Goal: Book appointment/travel/reservation

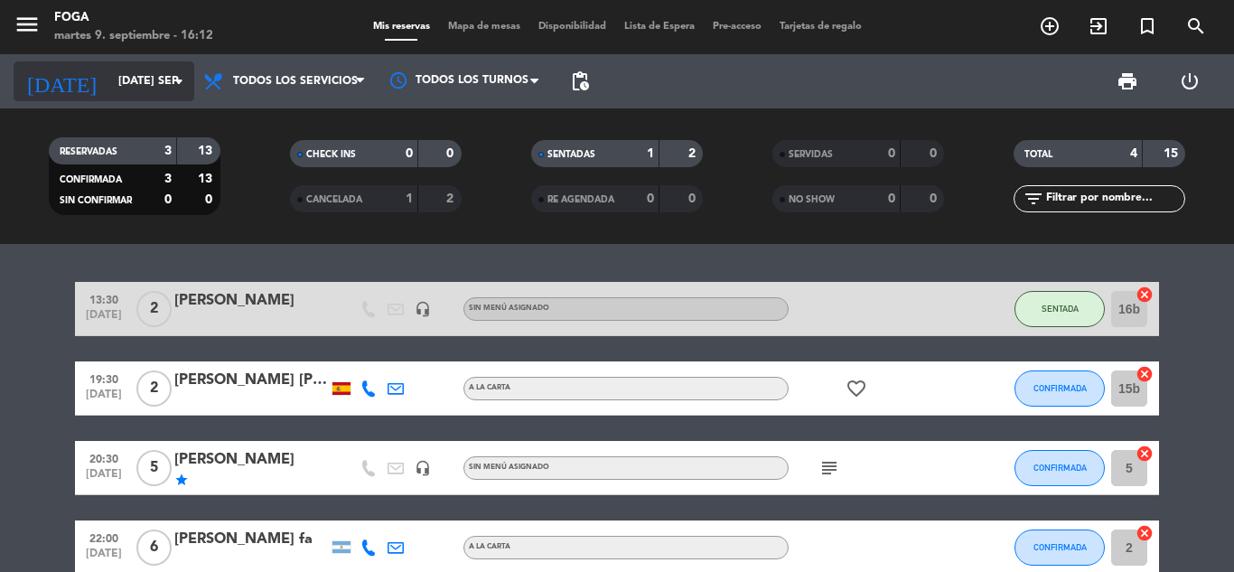
click at [142, 92] on input "[DATE] sep." at bounding box center [185, 81] width 153 height 31
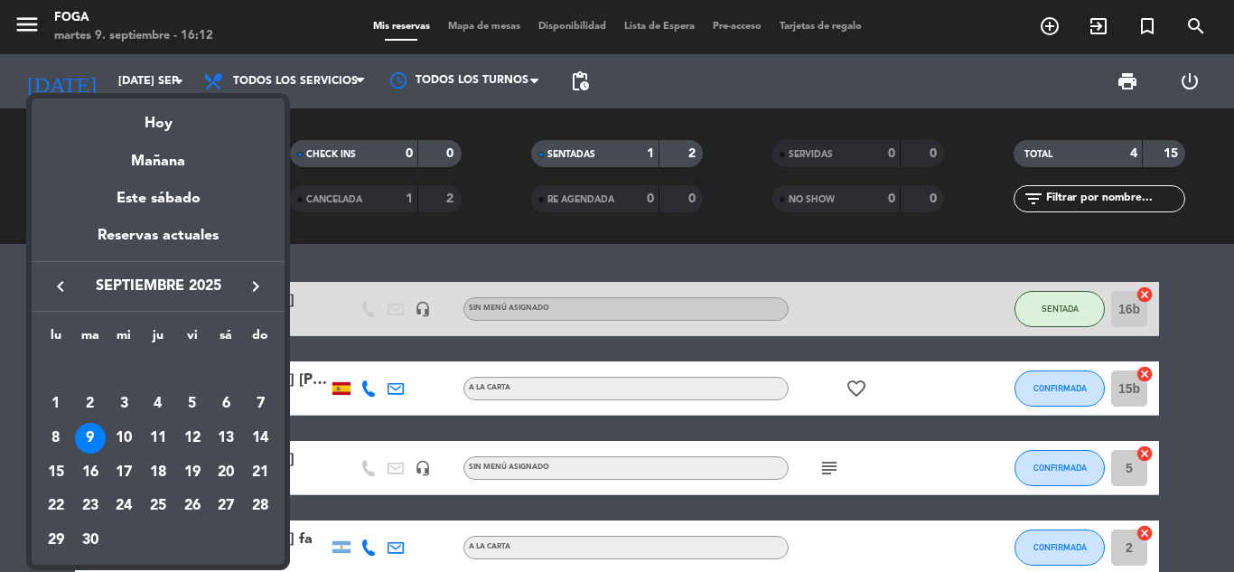
click at [375, 257] on div at bounding box center [617, 286] width 1234 height 572
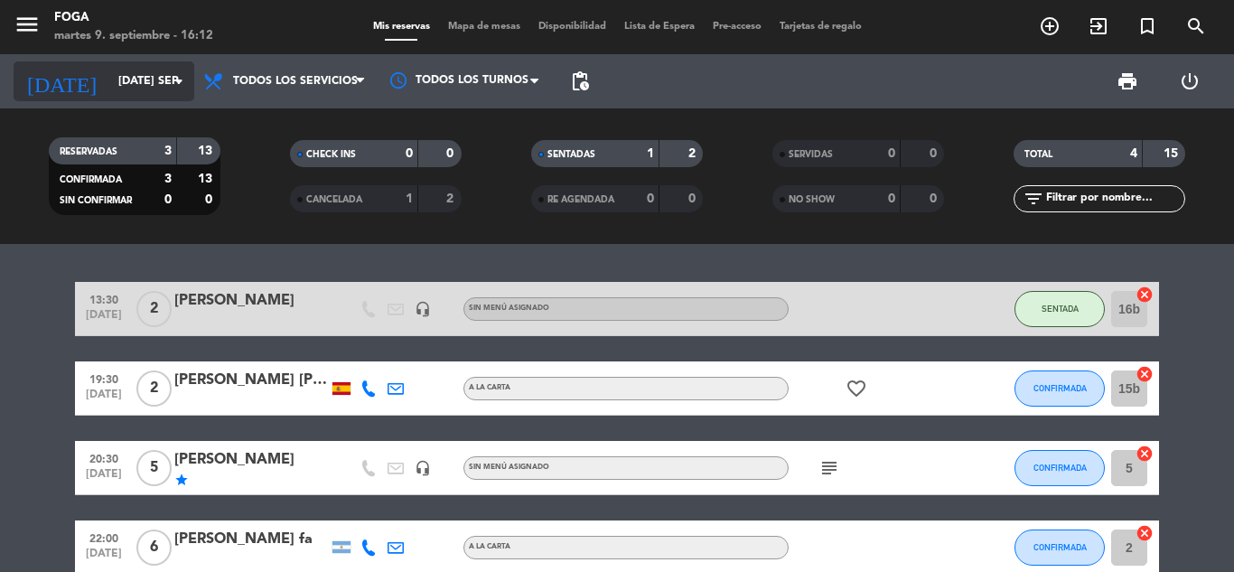
click at [123, 87] on input "[DATE] sep." at bounding box center [185, 81] width 153 height 31
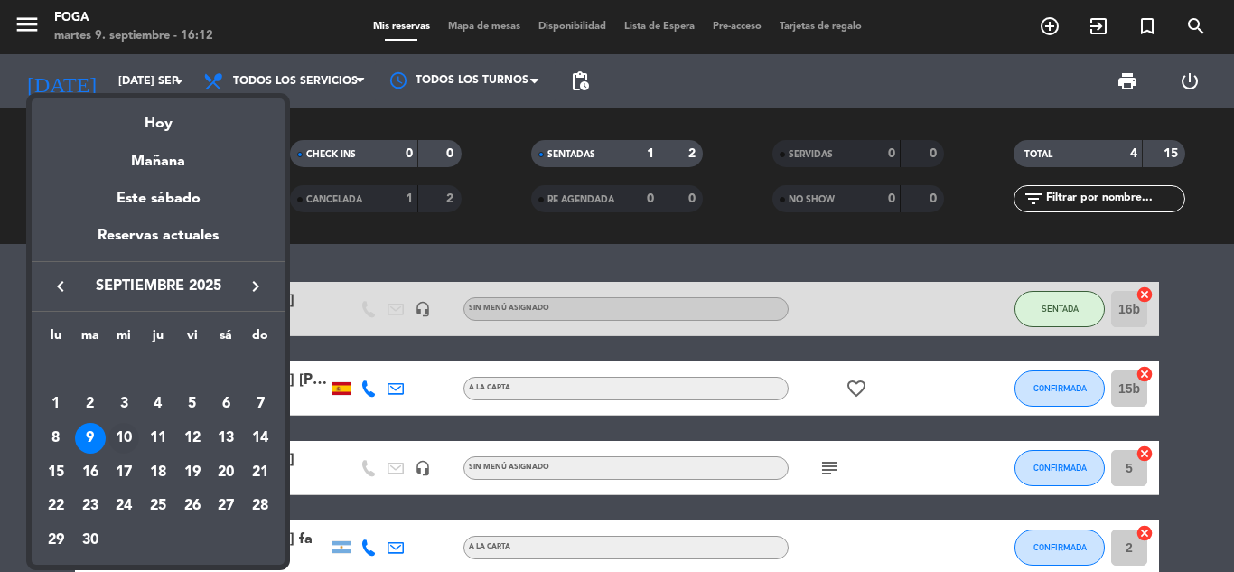
click at [128, 444] on div "10" at bounding box center [123, 438] width 31 height 31
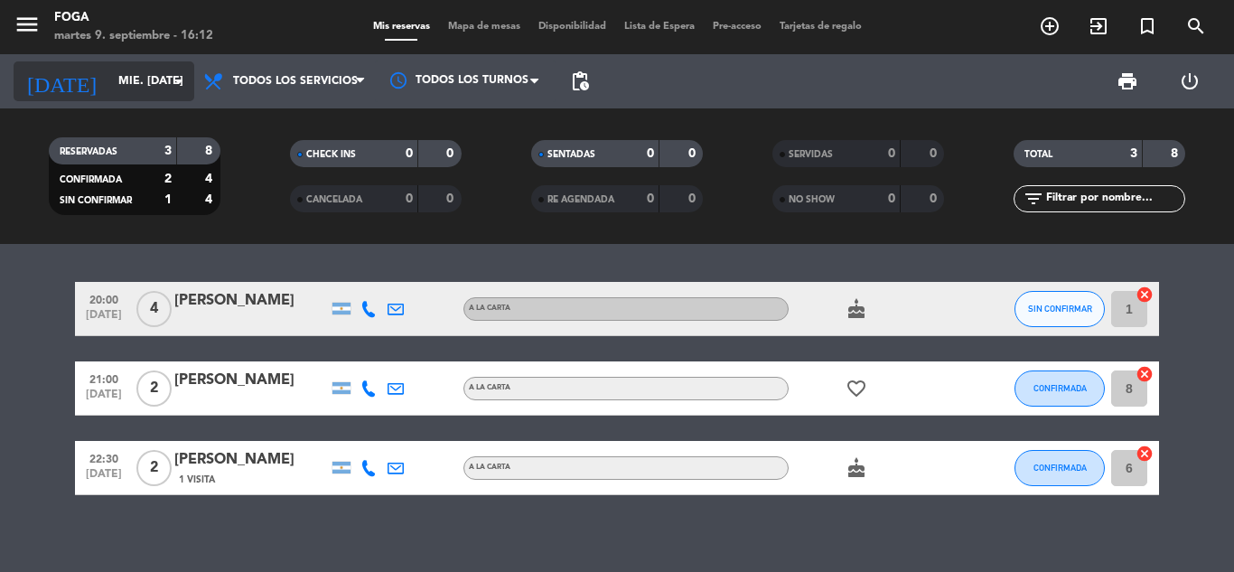
click at [109, 97] on input "mié. [DATE]" at bounding box center [185, 81] width 153 height 31
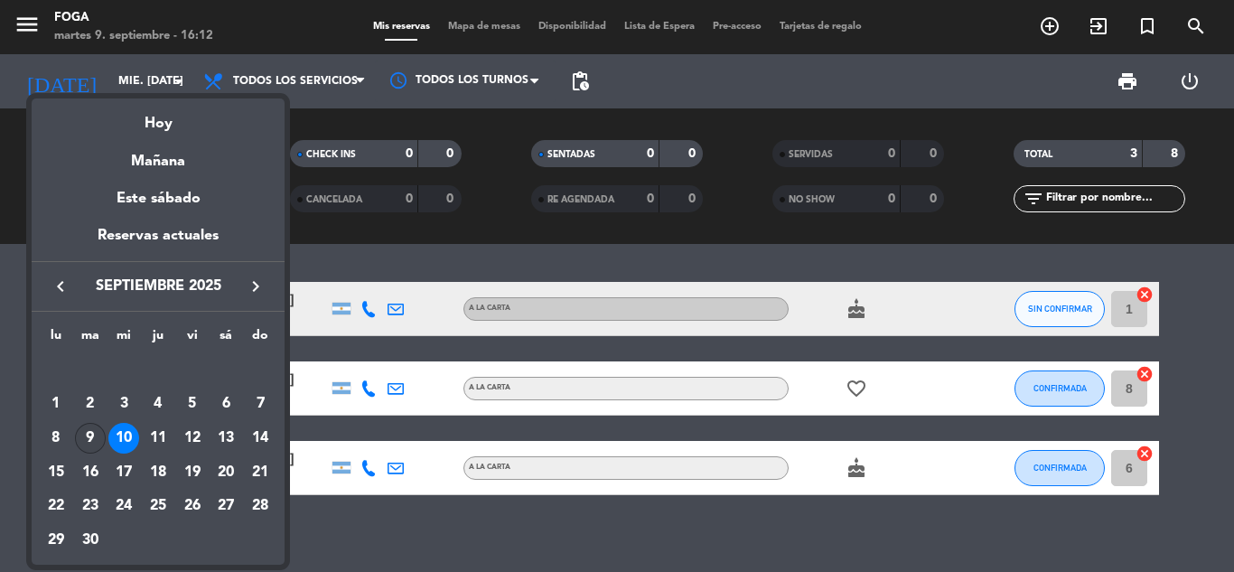
click at [91, 444] on div "9" at bounding box center [90, 438] width 31 height 31
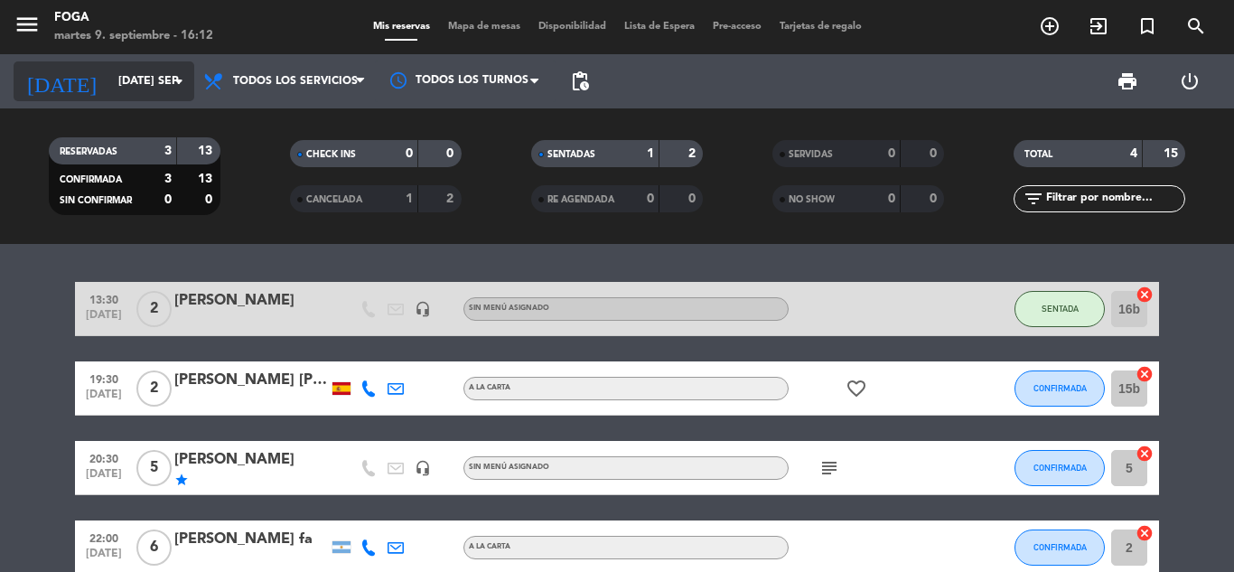
click at [124, 89] on input "[DATE] sep." at bounding box center [185, 81] width 153 height 31
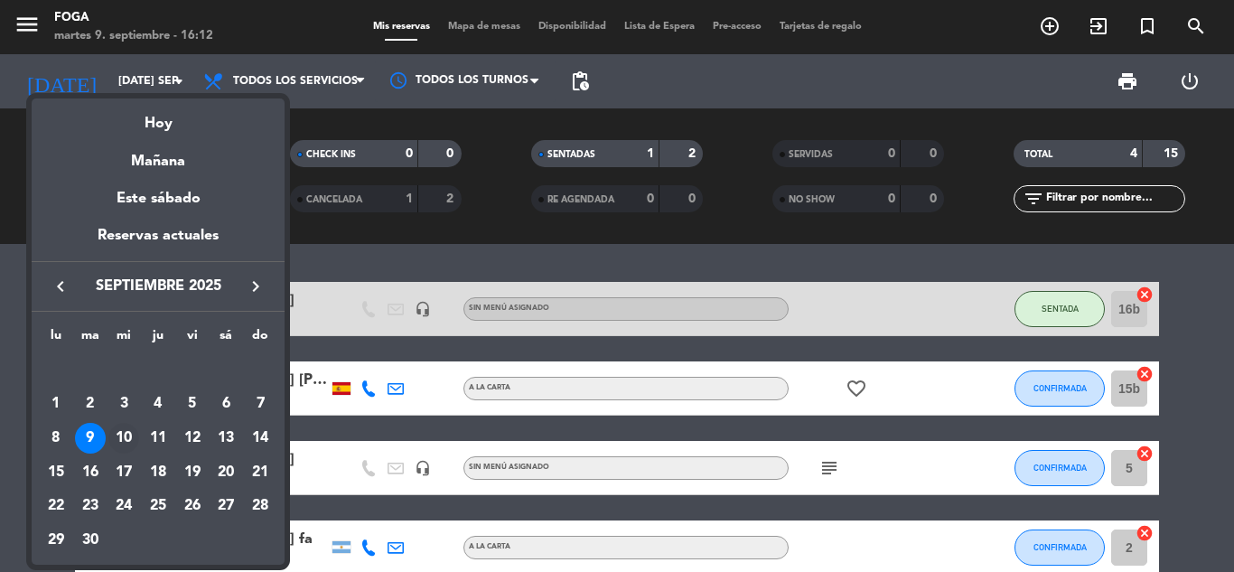
click at [131, 426] on div "10" at bounding box center [123, 438] width 31 height 31
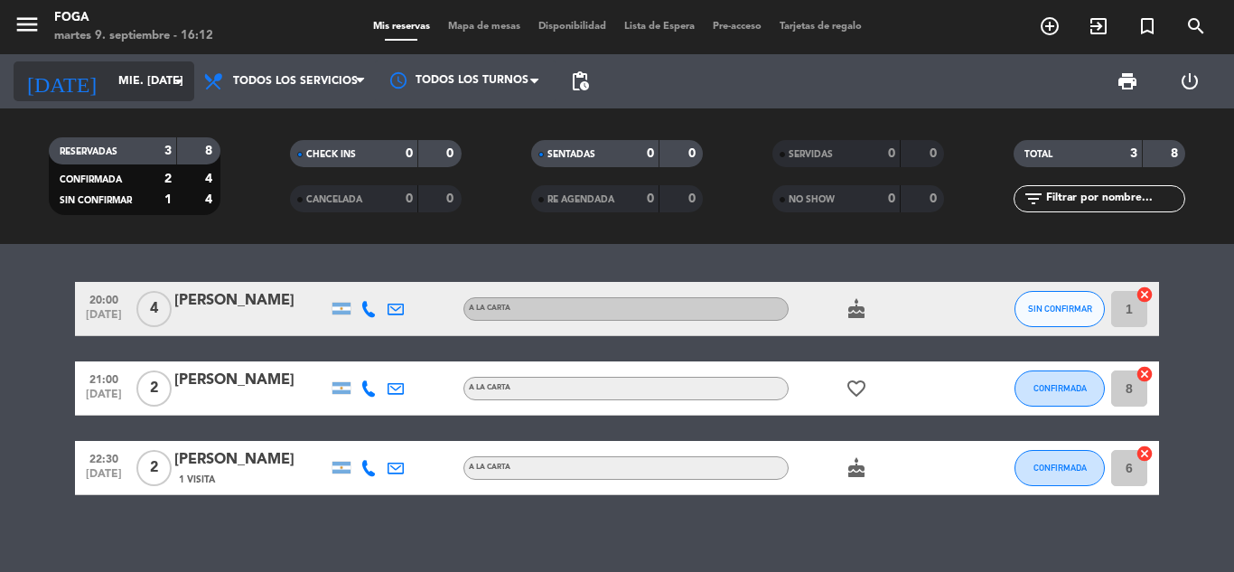
click at [154, 85] on input "mié. [DATE]" at bounding box center [185, 81] width 153 height 31
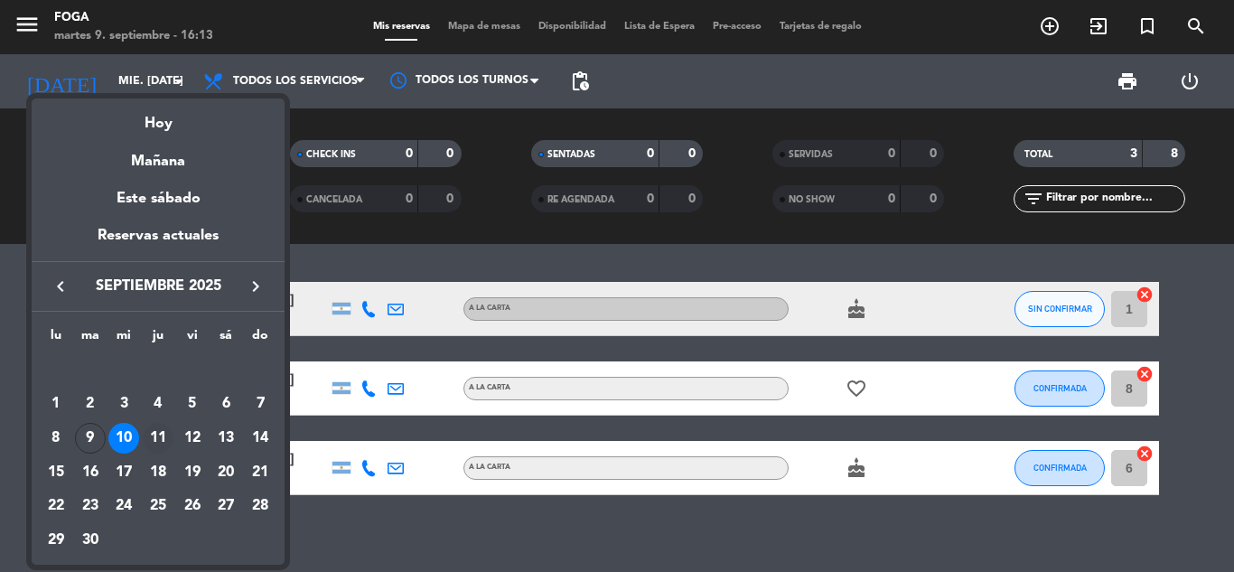
click at [154, 444] on div "11" at bounding box center [158, 438] width 31 height 31
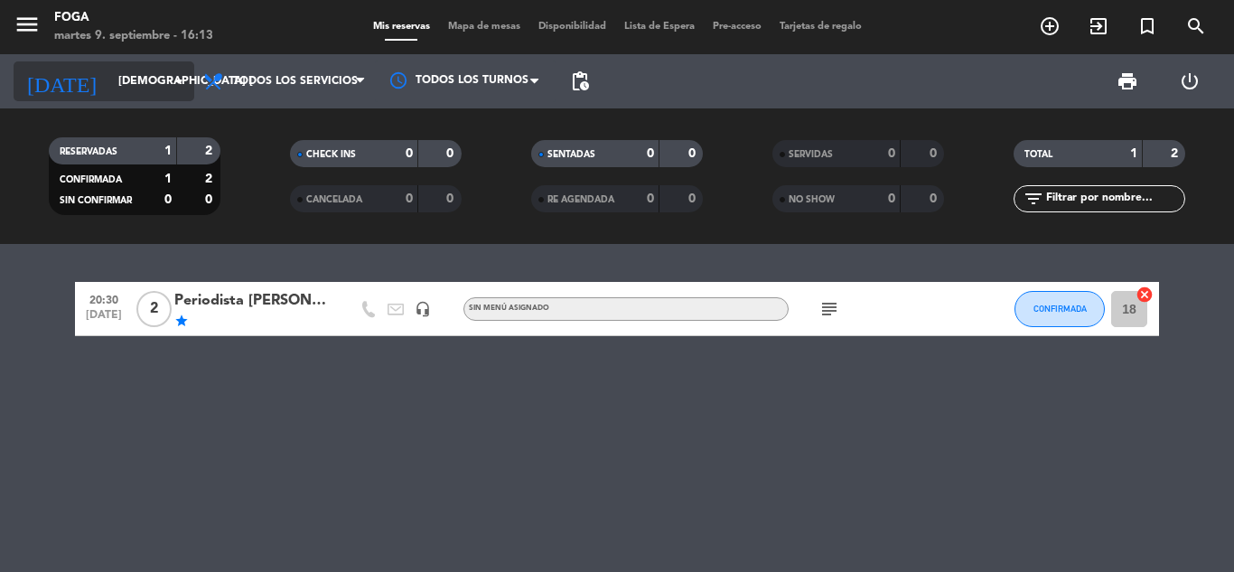
click at [119, 91] on input "[DEMOGRAPHIC_DATA] [DATE]" at bounding box center [185, 81] width 153 height 31
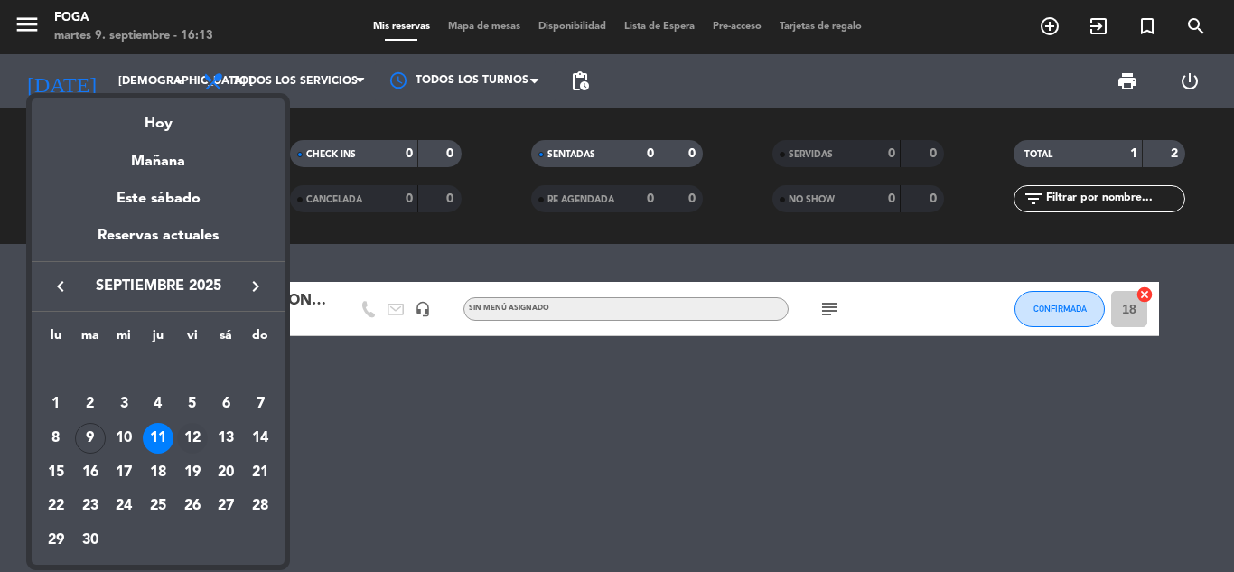
click at [195, 441] on div "12" at bounding box center [192, 438] width 31 height 31
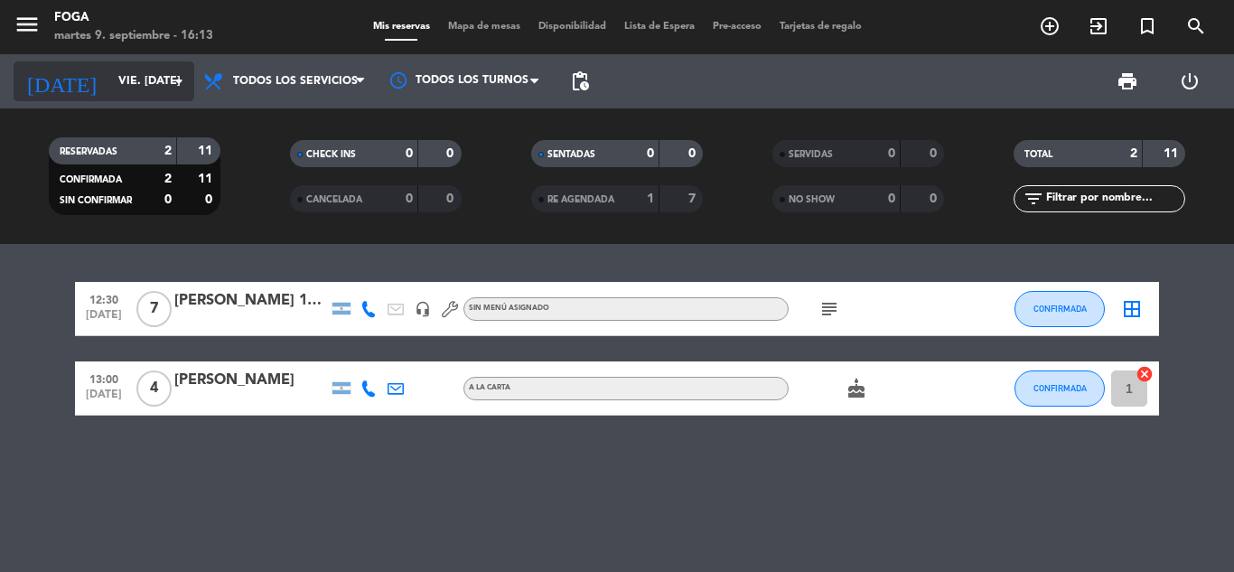
click at [136, 86] on input "vie. [DATE]" at bounding box center [185, 81] width 153 height 31
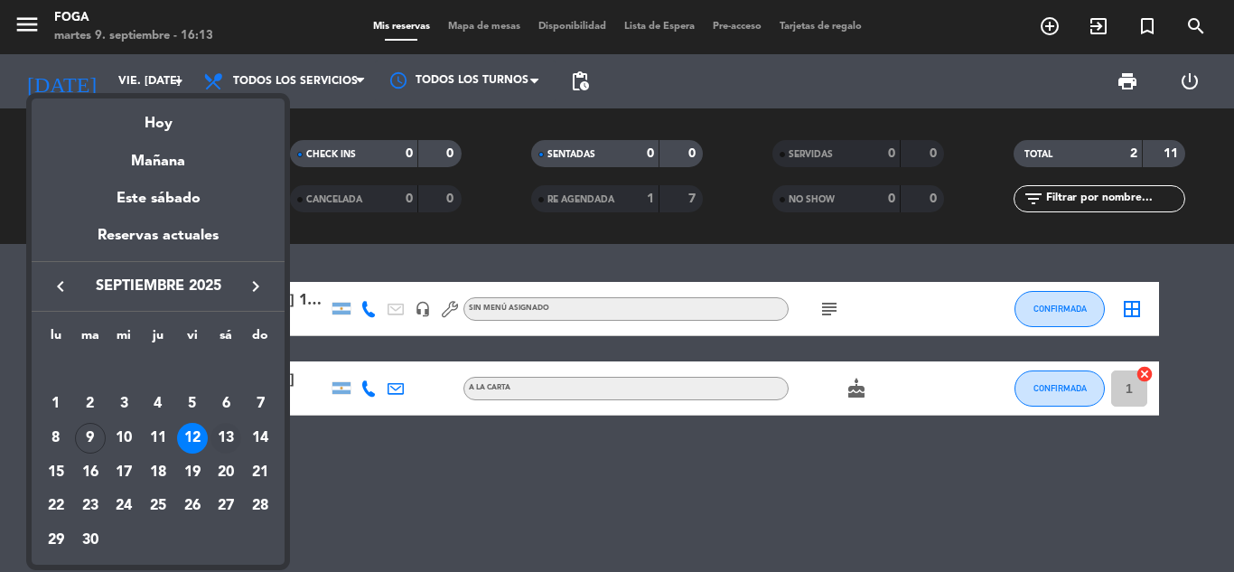
click at [224, 444] on div "13" at bounding box center [225, 438] width 31 height 31
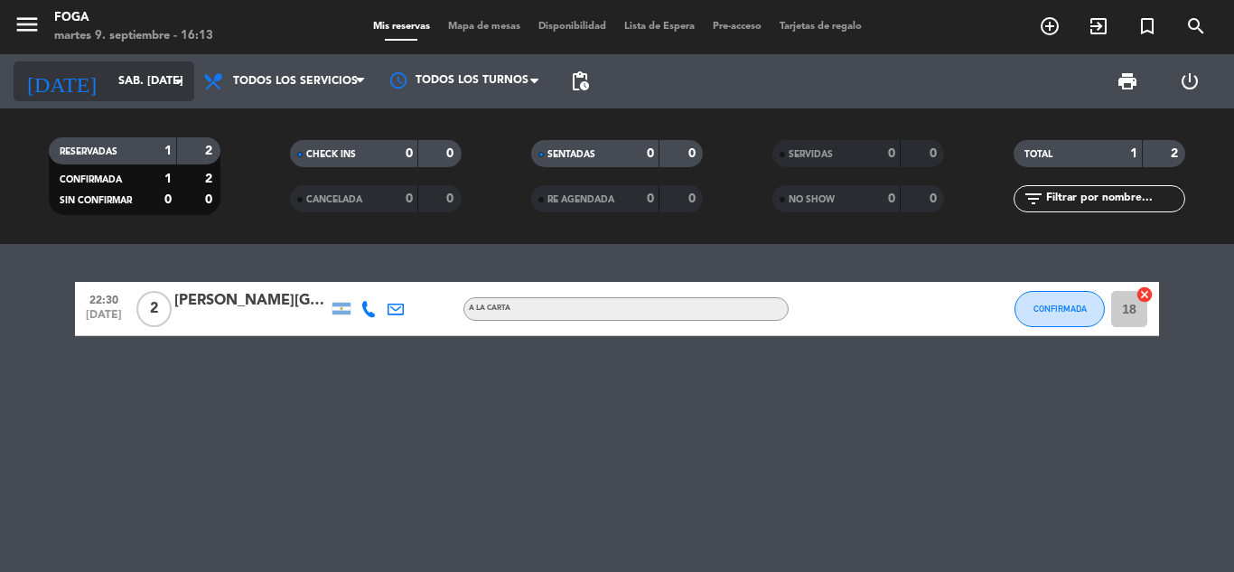
click at [136, 70] on input "sáb. [DATE]" at bounding box center [185, 81] width 153 height 31
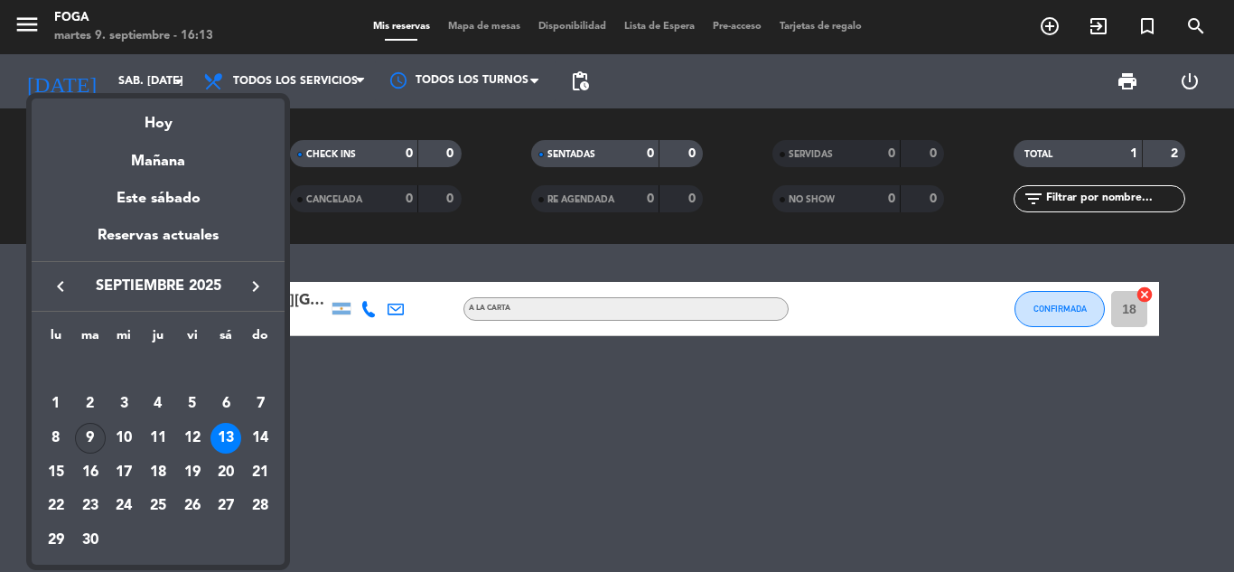
click at [100, 436] on div "9" at bounding box center [90, 438] width 31 height 31
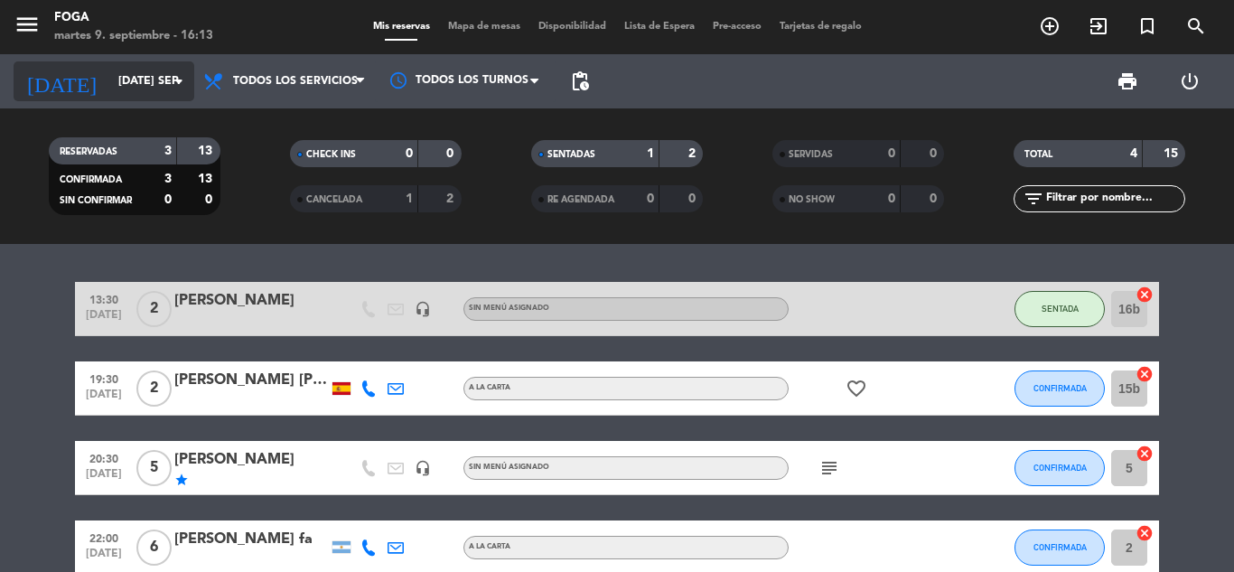
click at [138, 70] on input "[DATE] sep." at bounding box center [185, 81] width 153 height 31
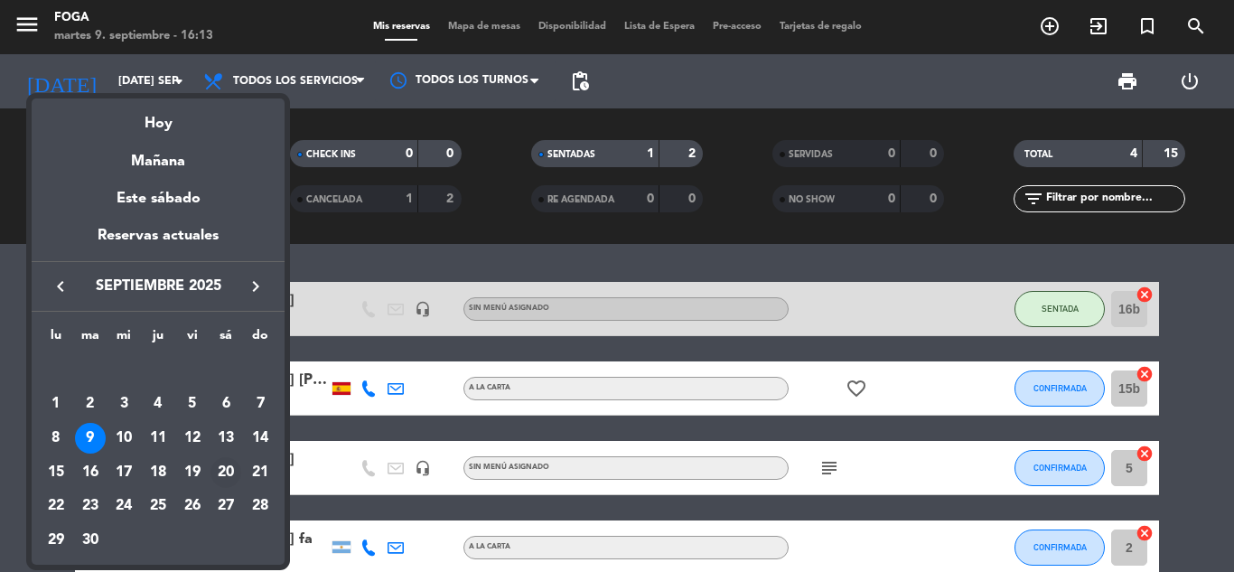
click at [226, 472] on div "20" at bounding box center [225, 472] width 31 height 31
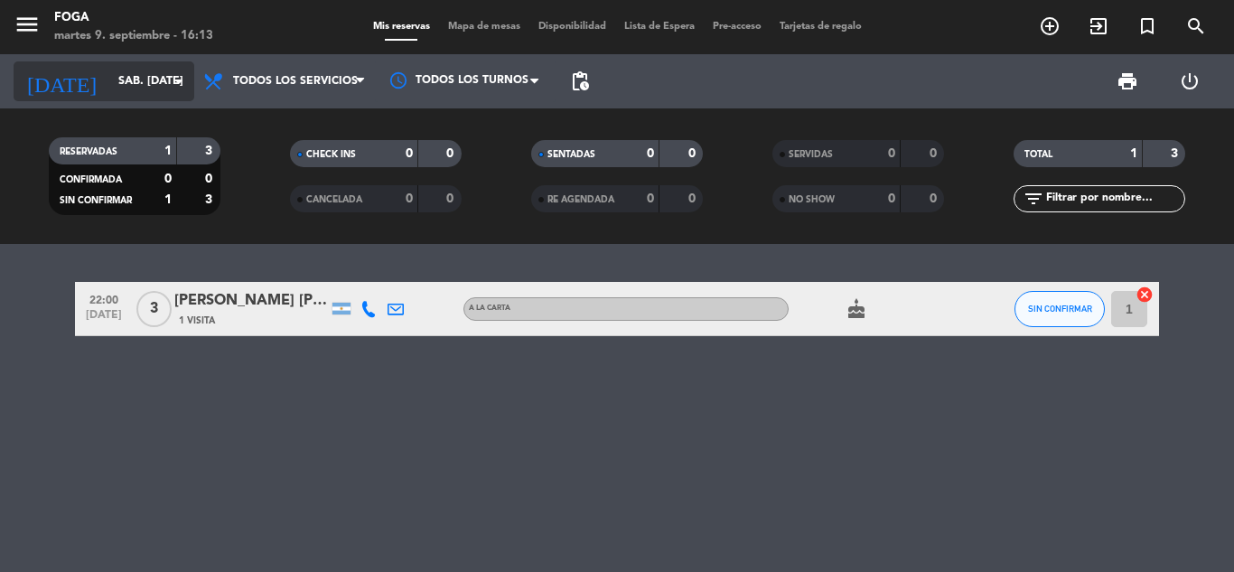
click at [147, 74] on input "sáb. [DATE]" at bounding box center [185, 81] width 153 height 31
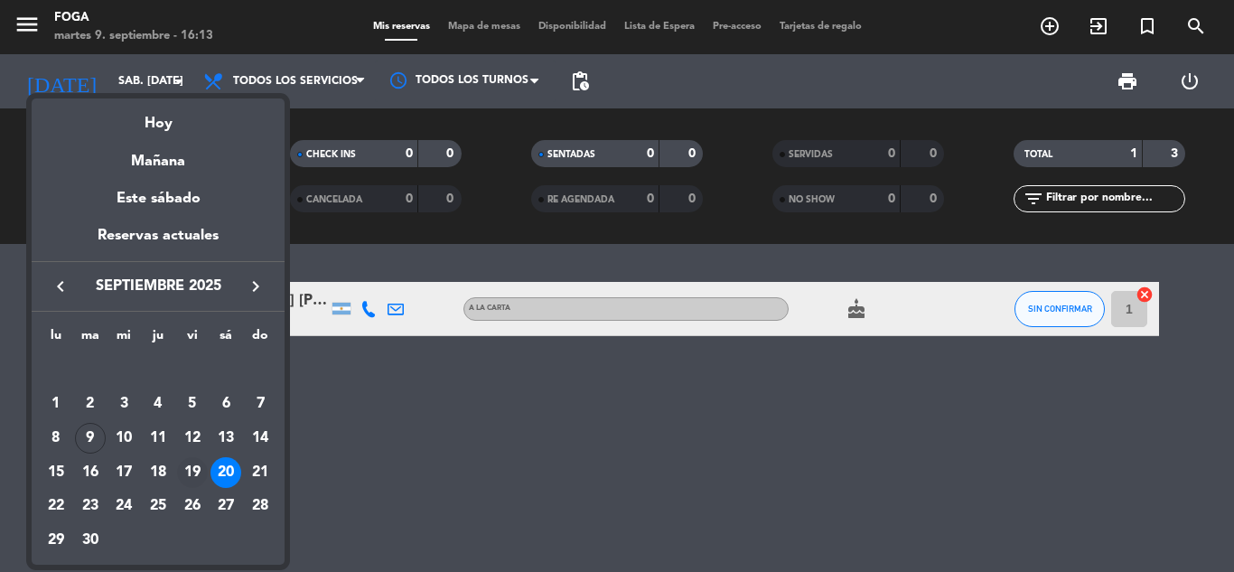
click at [197, 472] on div "19" at bounding box center [192, 472] width 31 height 31
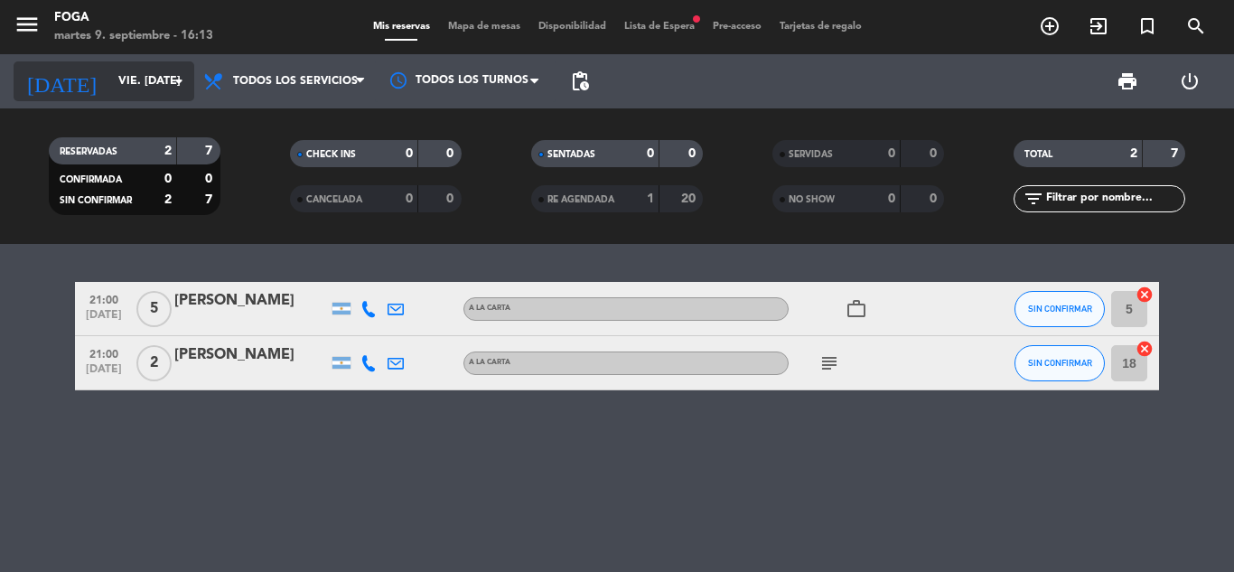
click at [136, 89] on input "vie. [DATE]" at bounding box center [185, 81] width 153 height 31
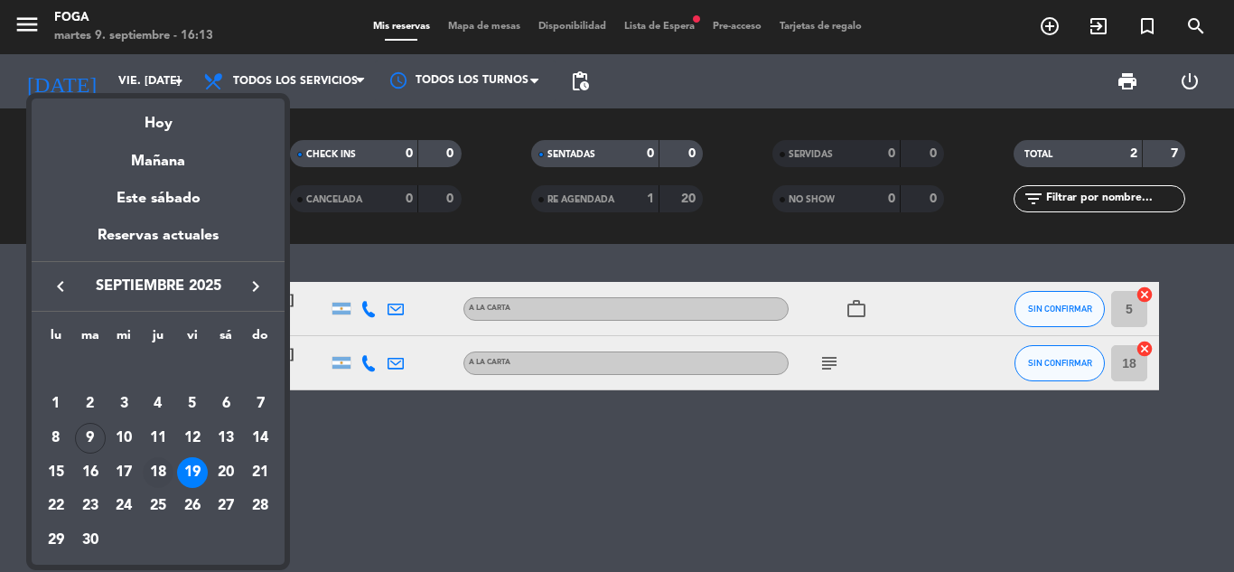
click at [146, 469] on div "18" at bounding box center [158, 472] width 31 height 31
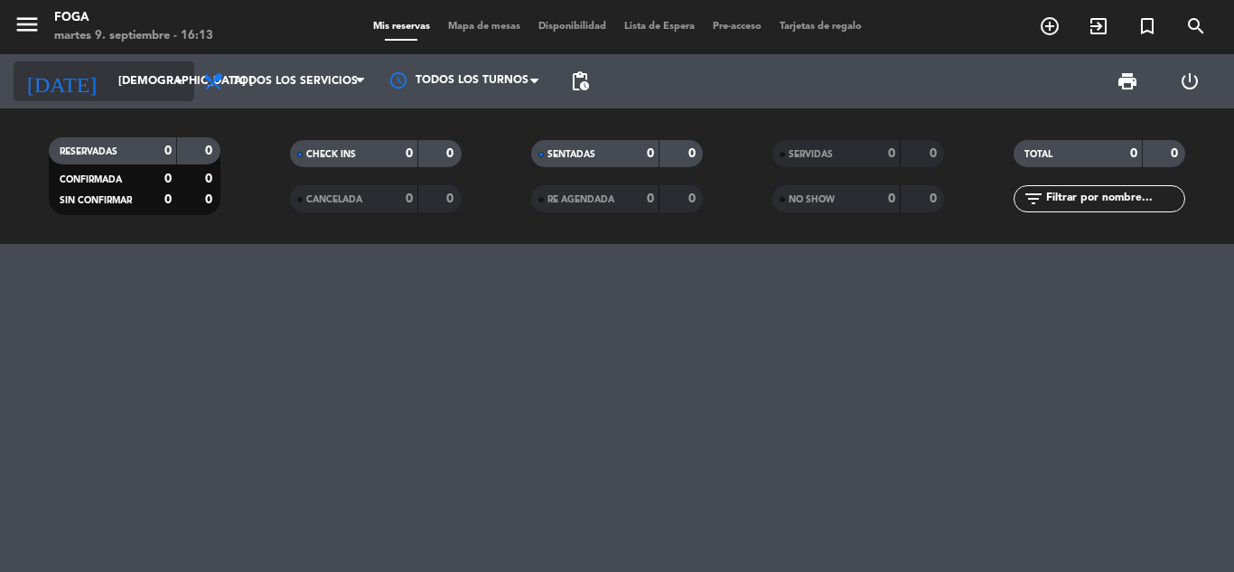
click at [109, 70] on input "[DEMOGRAPHIC_DATA] [DATE]" at bounding box center [185, 81] width 153 height 31
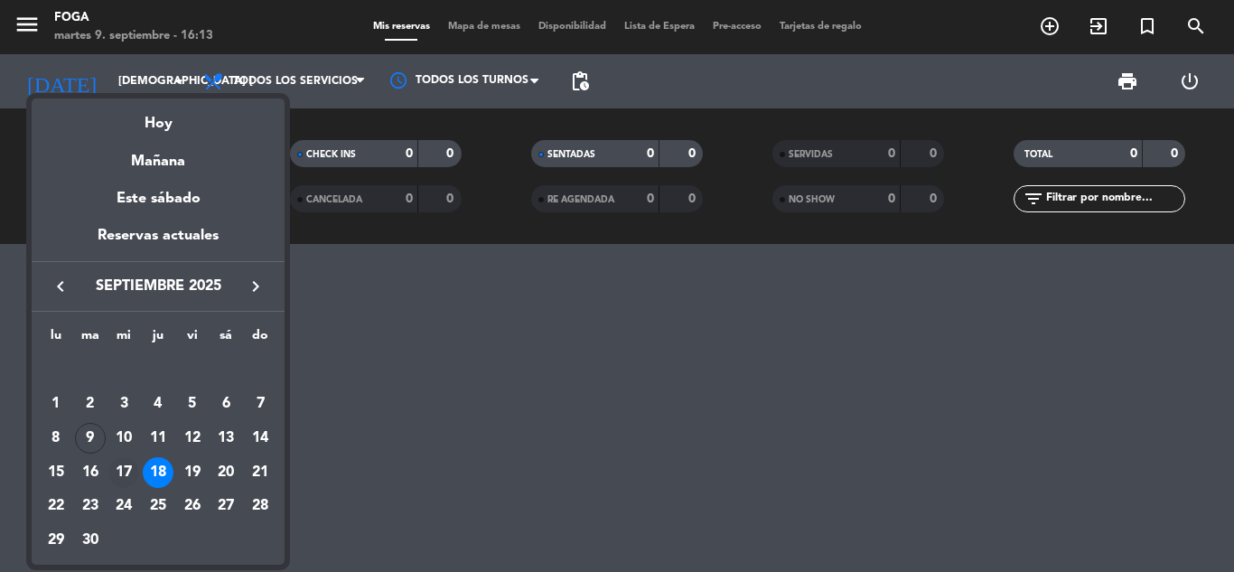
click at [117, 467] on div "17" at bounding box center [123, 472] width 31 height 31
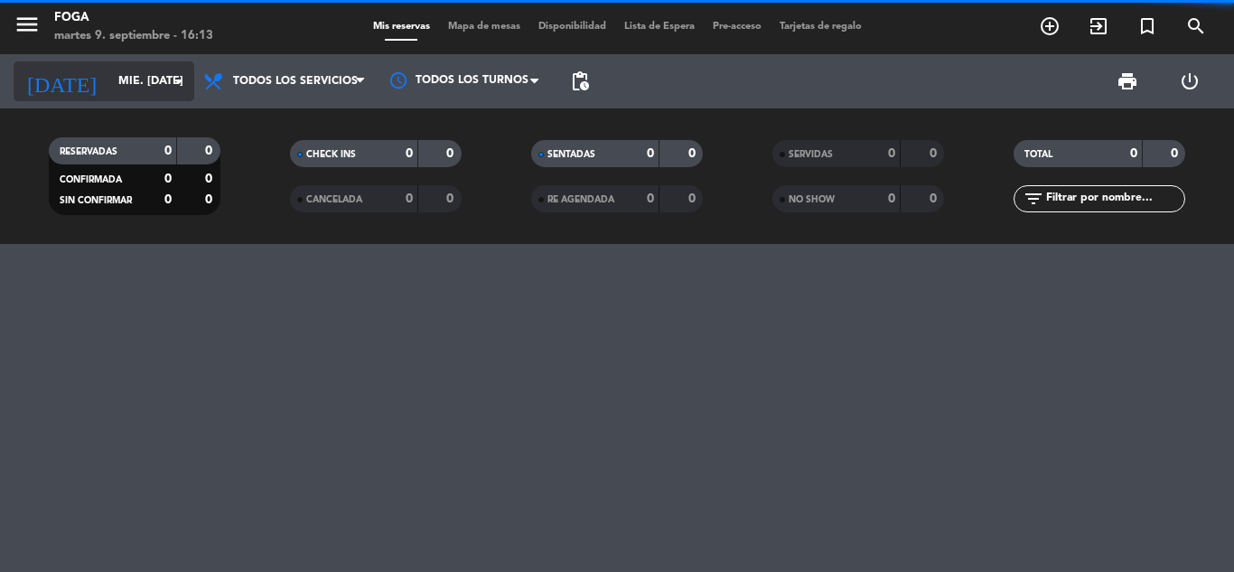
click at [127, 90] on input "mié. [DATE]" at bounding box center [185, 81] width 153 height 31
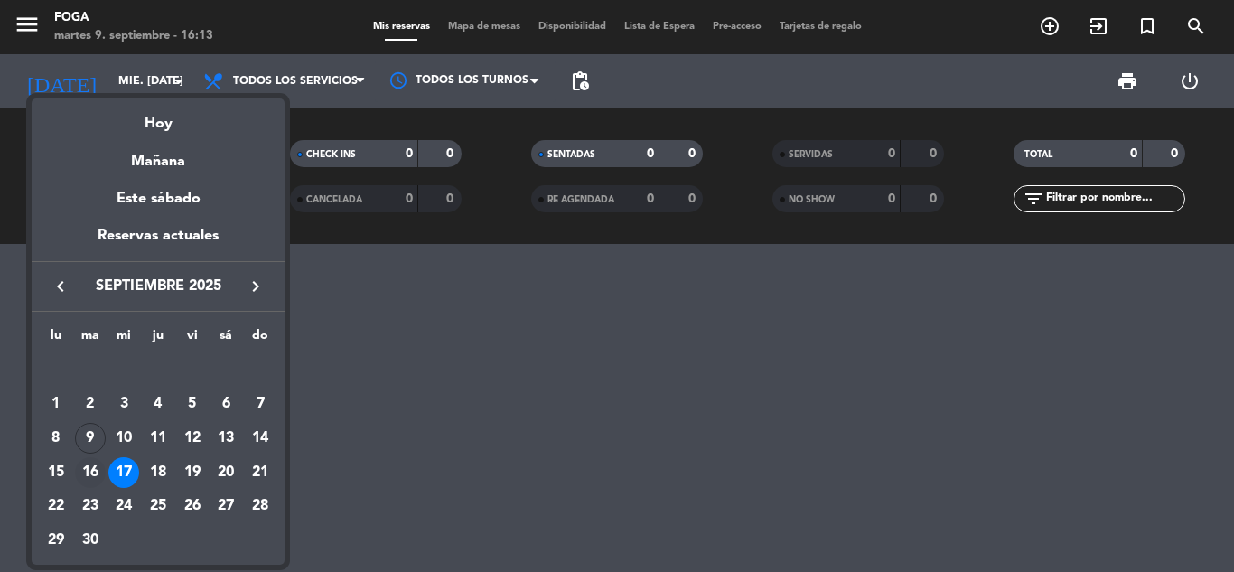
click at [100, 466] on div "16" at bounding box center [90, 472] width 31 height 31
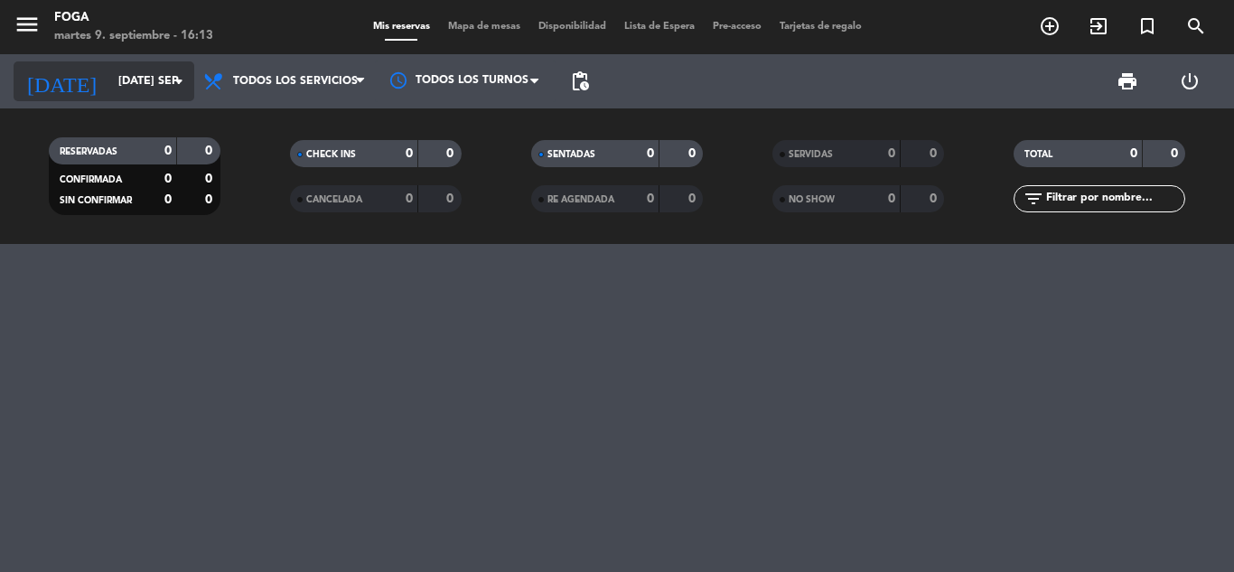
click at [119, 90] on input "[DATE] sep." at bounding box center [185, 81] width 153 height 31
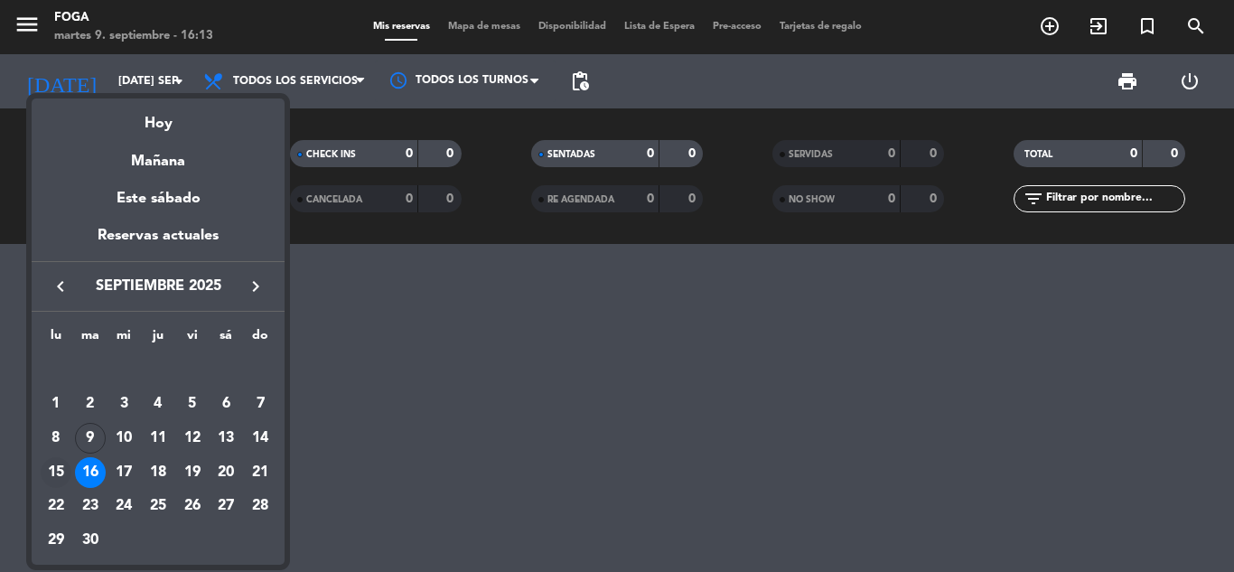
click at [70, 472] on div "15" at bounding box center [56, 472] width 31 height 31
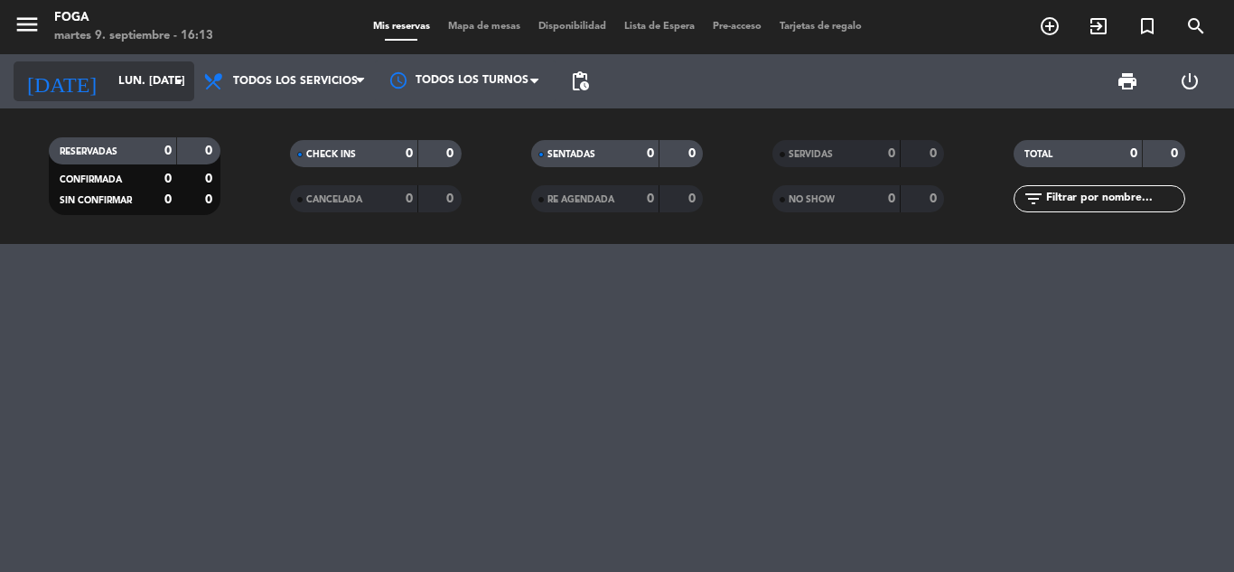
click at [157, 84] on input "lun. [DATE]" at bounding box center [185, 81] width 153 height 31
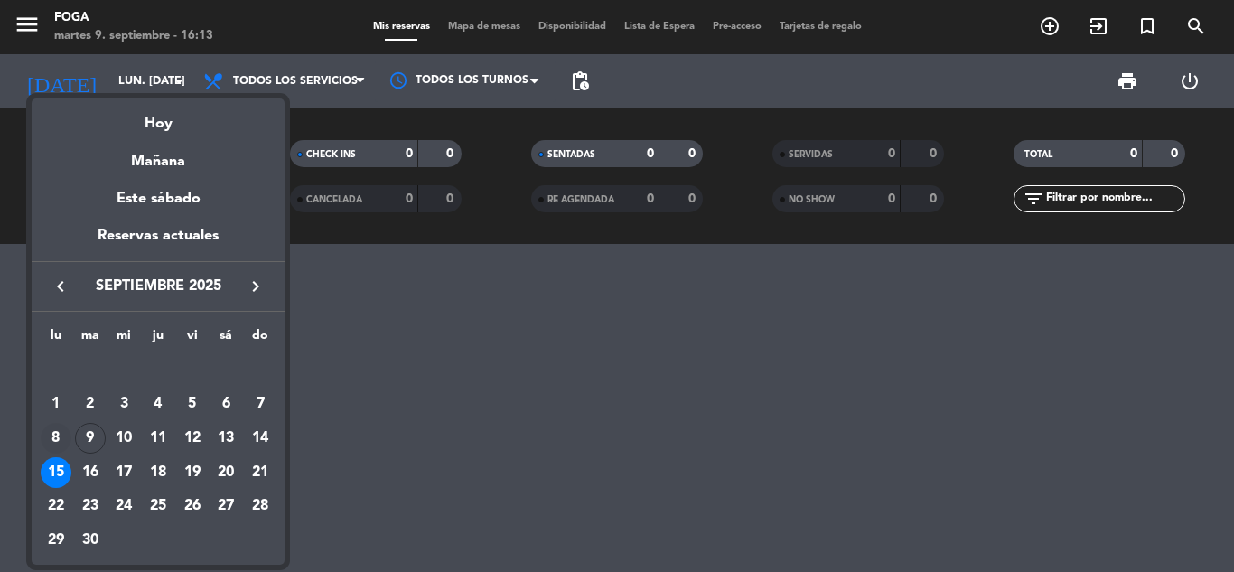
click at [48, 444] on div "8" at bounding box center [56, 438] width 31 height 31
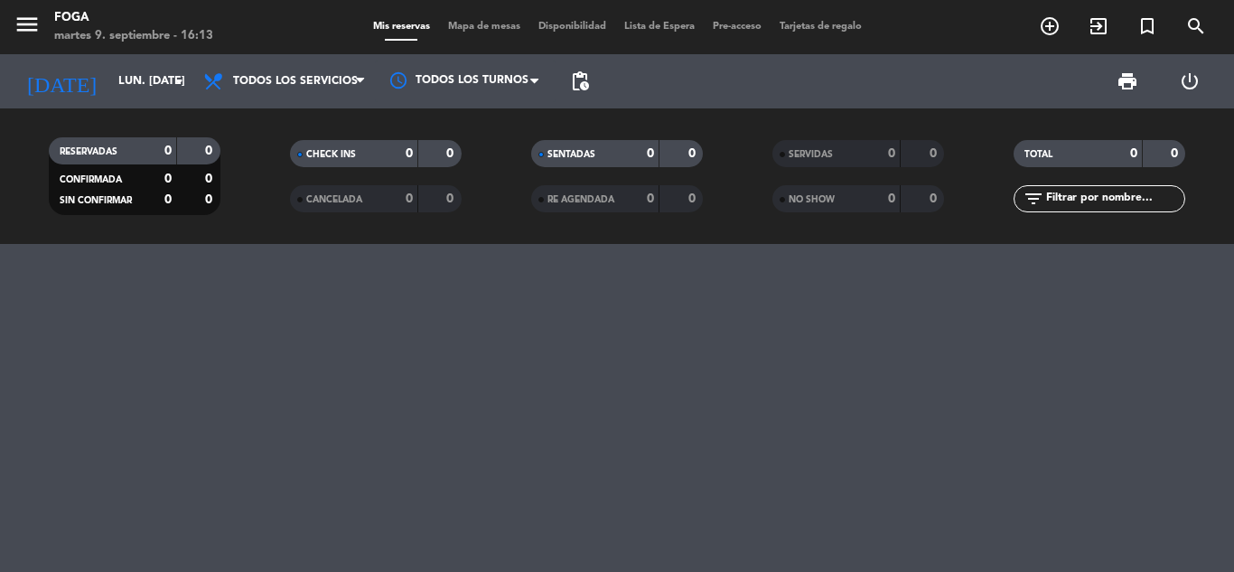
type input "lun. [DATE]"
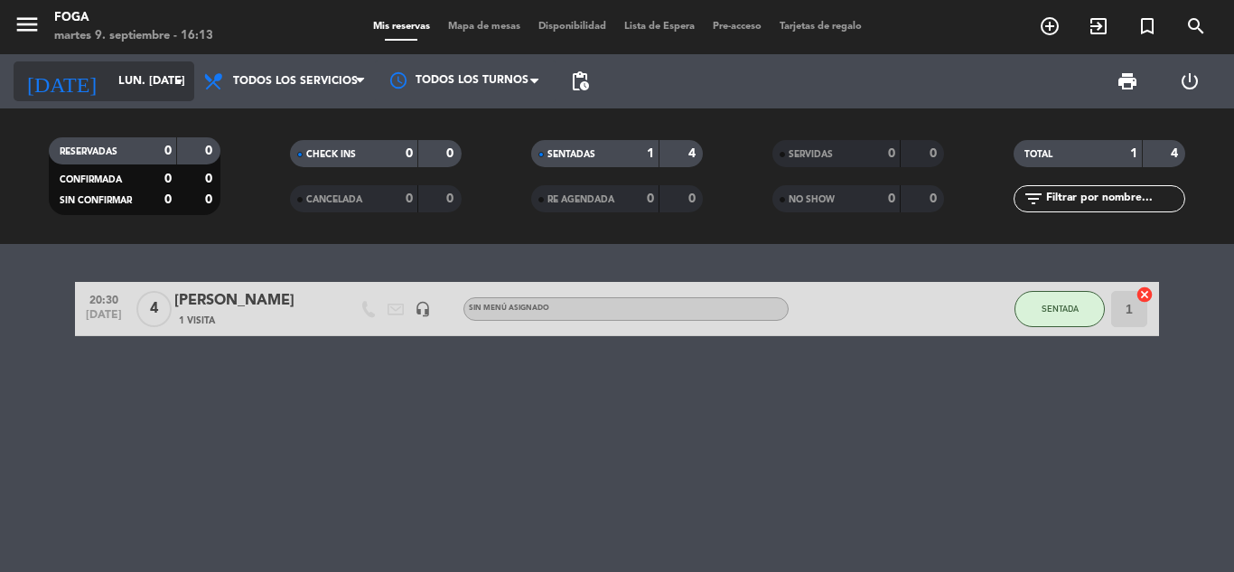
click at [154, 90] on input "lun. [DATE]" at bounding box center [185, 81] width 153 height 31
